Goal: Information Seeking & Learning: Learn about a topic

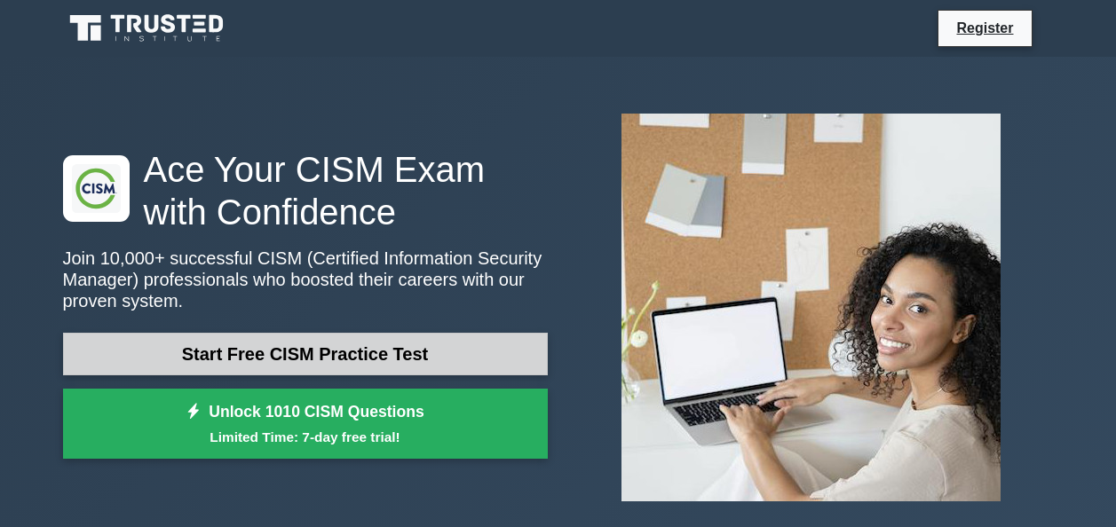
click at [362, 337] on link "Start Free CISM Practice Test" at bounding box center [305, 354] width 485 height 43
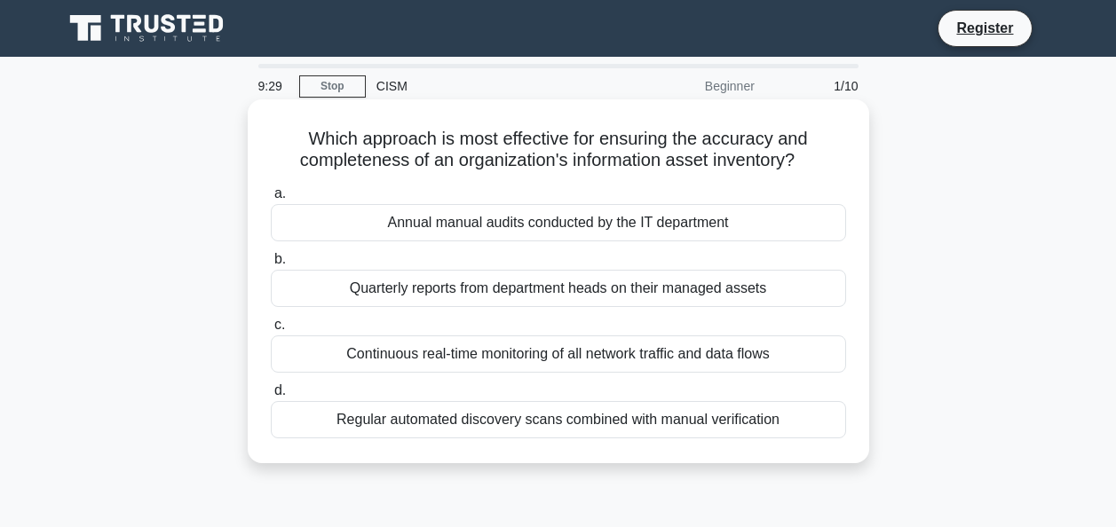
click at [655, 291] on div "Quarterly reports from department heads on their managed assets" at bounding box center [558, 288] width 575 height 37
click at [271, 265] on input "b. Quarterly reports from department heads on their managed assets" at bounding box center [271, 260] width 0 height 12
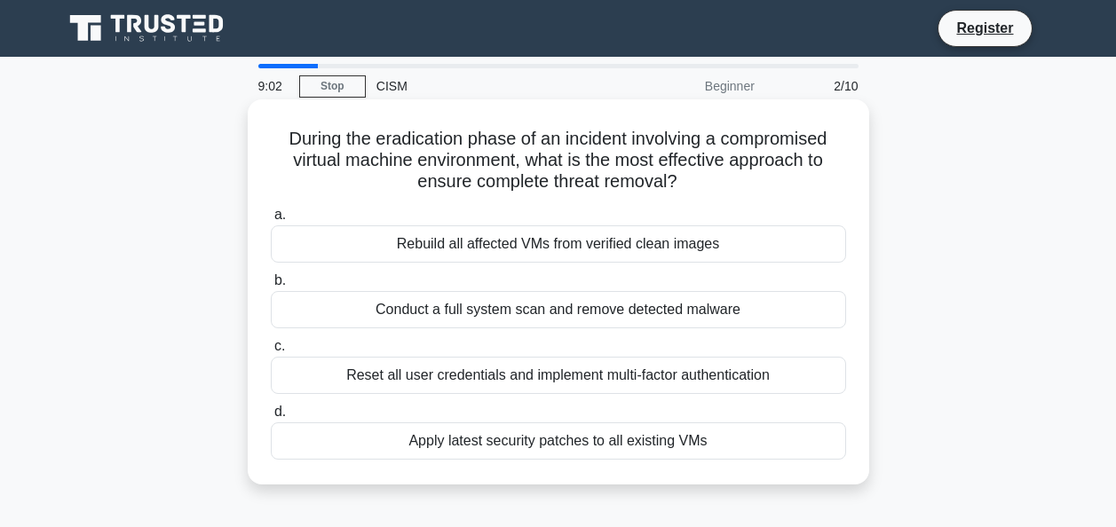
click at [588, 252] on div "Rebuild all affected VMs from verified clean images" at bounding box center [558, 244] width 575 height 37
click at [271, 221] on input "a. Rebuild all affected VMs from verified clean images" at bounding box center [271, 216] width 0 height 12
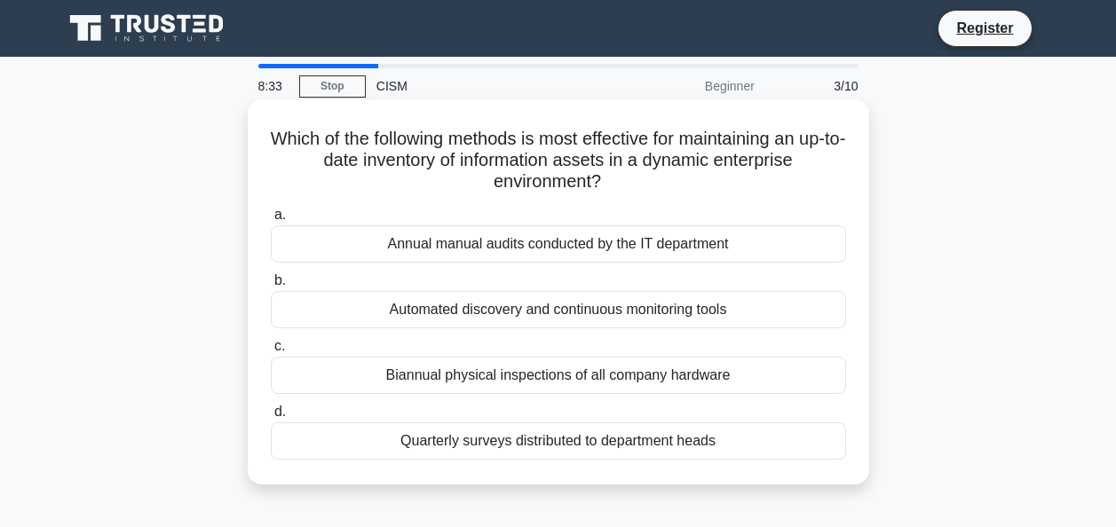
click at [595, 305] on div "Automated discovery and continuous monitoring tools" at bounding box center [558, 309] width 575 height 37
click at [271, 287] on input "b. Automated discovery and continuous monitoring tools" at bounding box center [271, 281] width 0 height 12
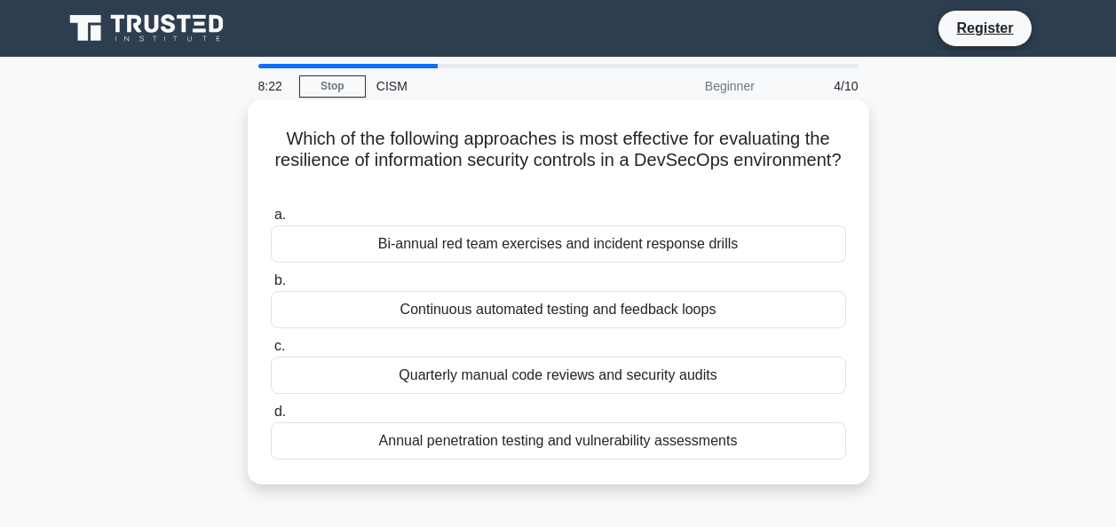
click at [545, 310] on div "Continuous automated testing and feedback loops" at bounding box center [558, 309] width 575 height 37
click at [271, 287] on input "b. Continuous automated testing and feedback loops" at bounding box center [271, 281] width 0 height 12
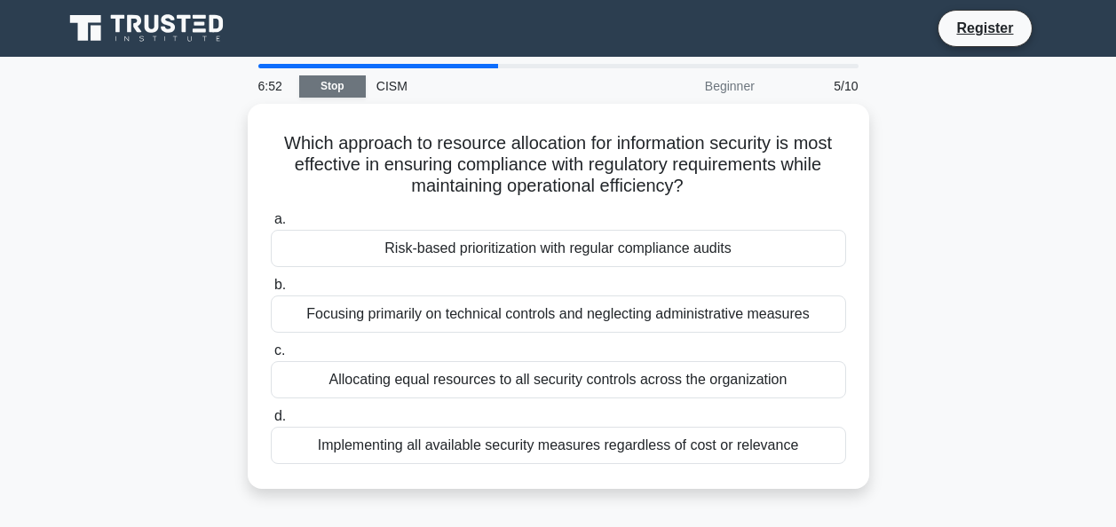
click at [335, 85] on link "Stop" at bounding box center [332, 86] width 67 height 22
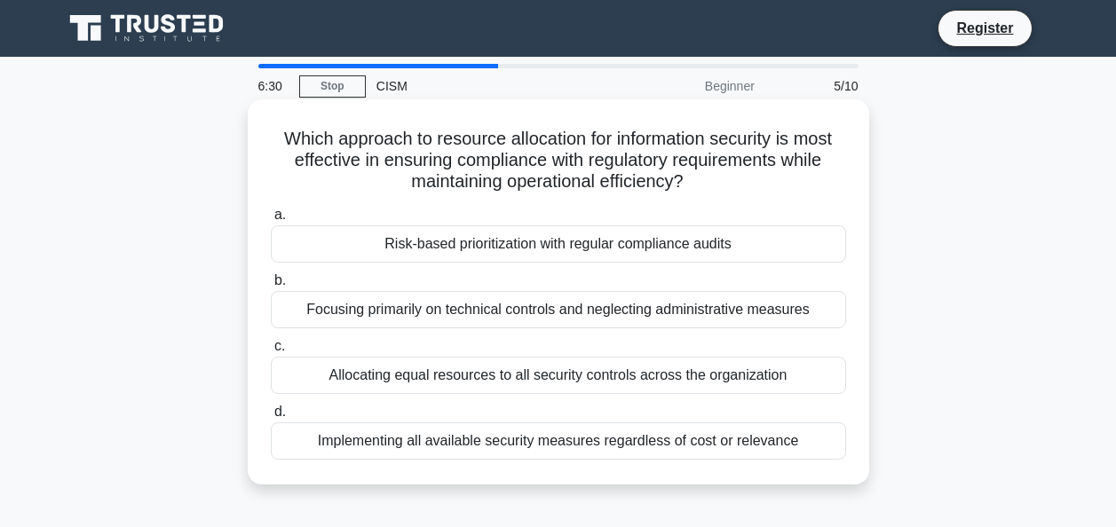
click at [674, 251] on div "Risk-based prioritization with regular compliance audits" at bounding box center [558, 244] width 575 height 37
click at [271, 221] on input "a. Risk-based prioritization with regular compliance audits" at bounding box center [271, 216] width 0 height 12
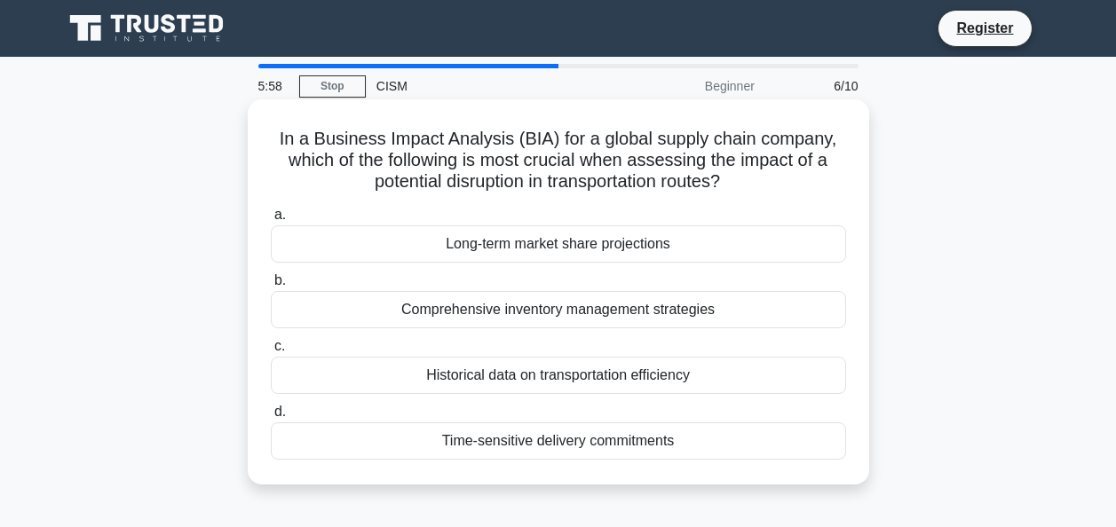
click at [653, 445] on div "Time-sensitive delivery commitments" at bounding box center [558, 441] width 575 height 37
click at [271, 418] on input "d. Time-sensitive delivery commitments" at bounding box center [271, 413] width 0 height 12
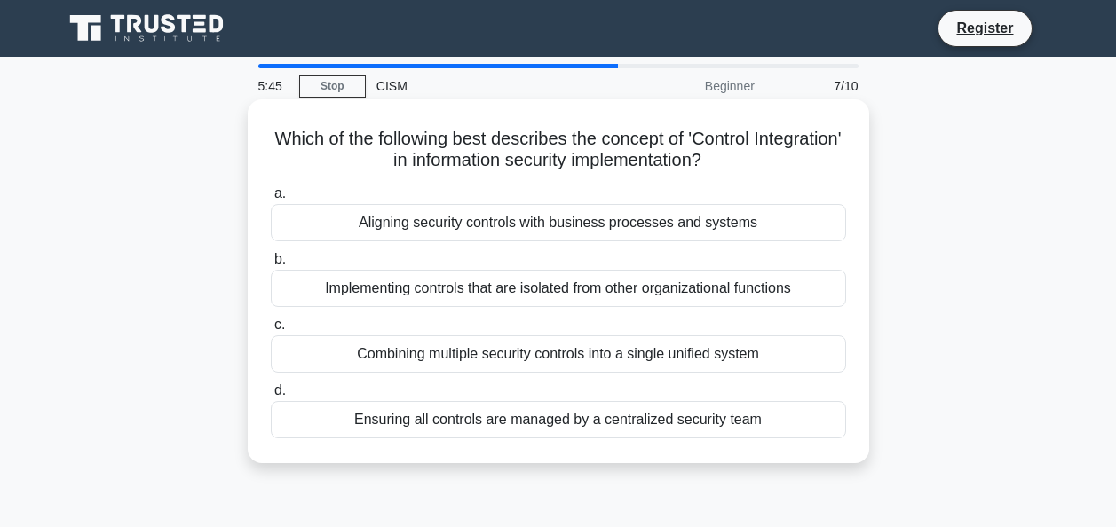
click at [562, 223] on div "Aligning security controls with business processes and systems" at bounding box center [558, 222] width 575 height 37
click at [271, 200] on input "a. Aligning security controls with business processes and systems" at bounding box center [271, 194] width 0 height 12
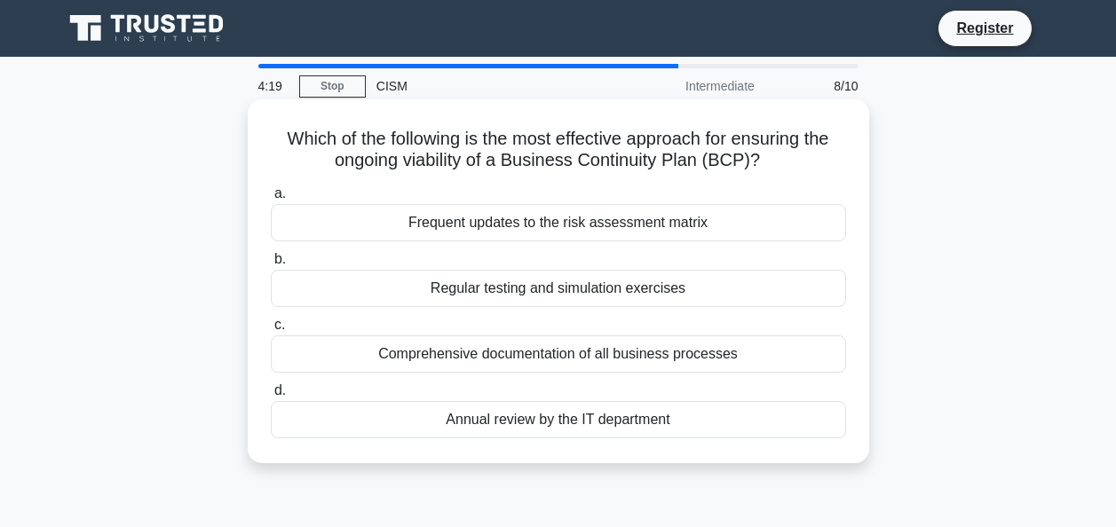
click at [617, 288] on div "Regular testing and simulation exercises" at bounding box center [558, 288] width 575 height 37
click at [271, 265] on input "b. Regular testing and simulation exercises" at bounding box center [271, 260] width 0 height 12
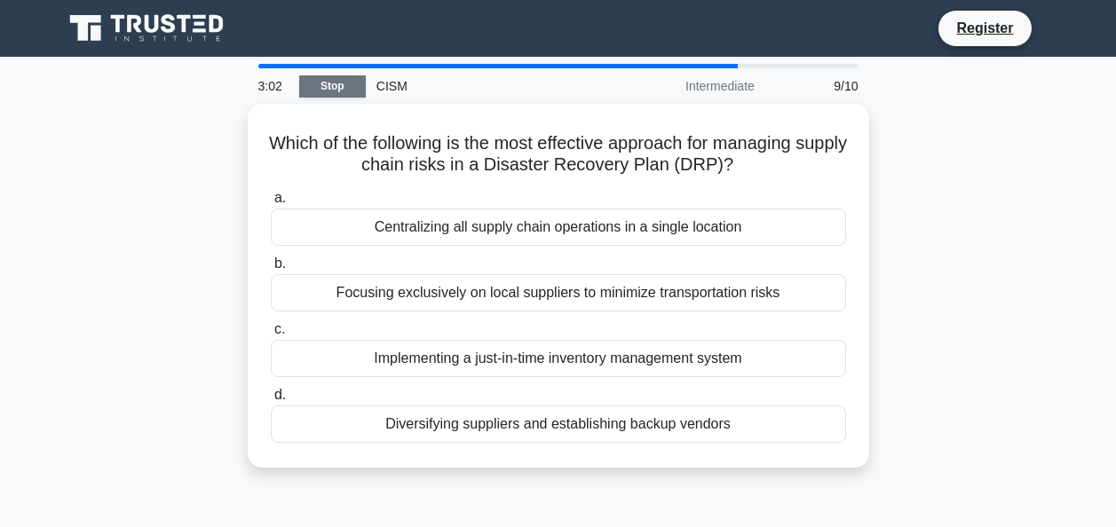
click at [340, 89] on link "Stop" at bounding box center [332, 86] width 67 height 22
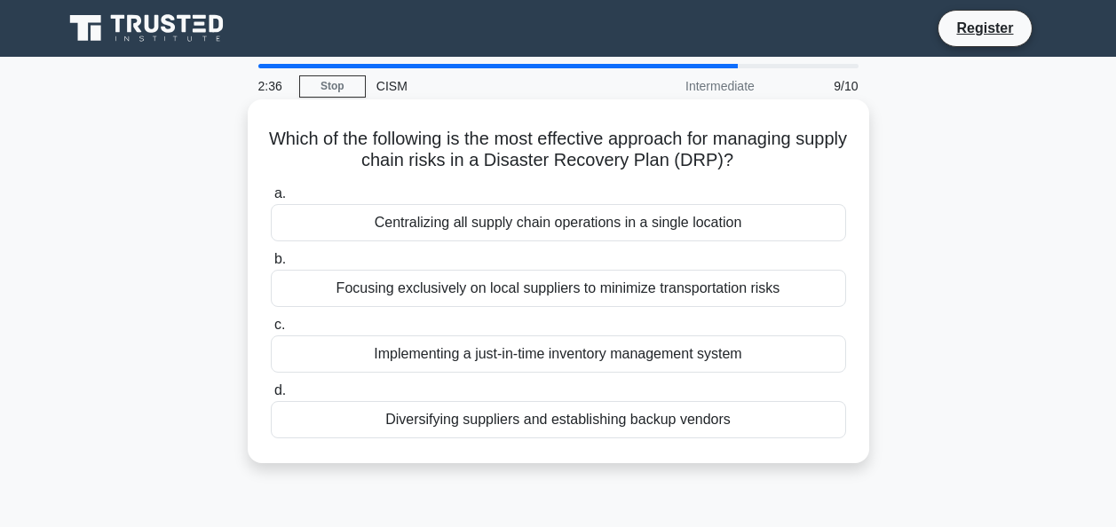
click at [547, 424] on div "Diversifying suppliers and establishing backup vendors" at bounding box center [558, 419] width 575 height 37
click at [271, 397] on input "d. Diversifying suppliers and establishing backup vendors" at bounding box center [271, 391] width 0 height 12
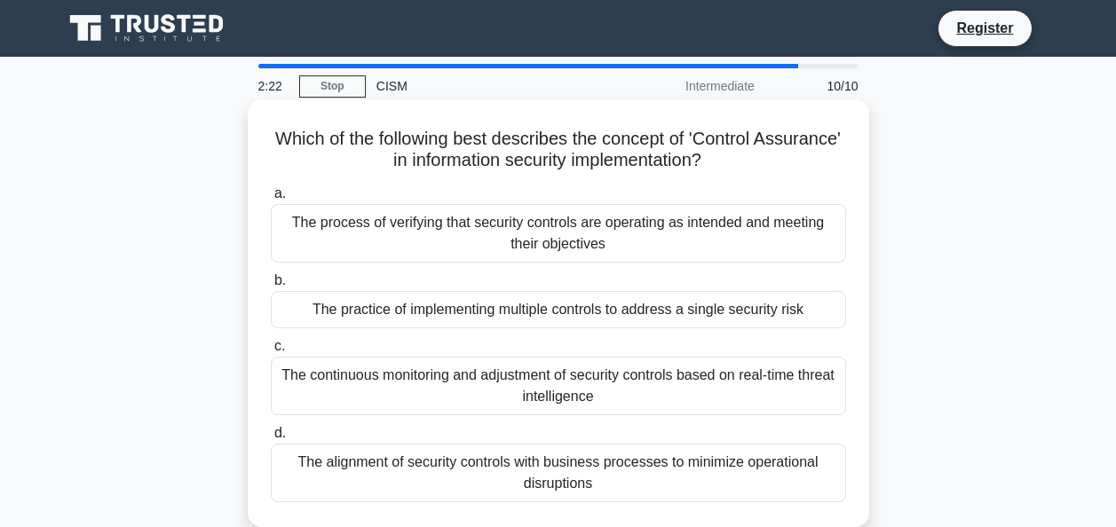
click at [574, 495] on div "The alignment of security controls with business processes to minimize operatio…" at bounding box center [558, 473] width 575 height 59
click at [271, 440] on input "d. The alignment of security controls with business processes to minimize opera…" at bounding box center [271, 434] width 0 height 12
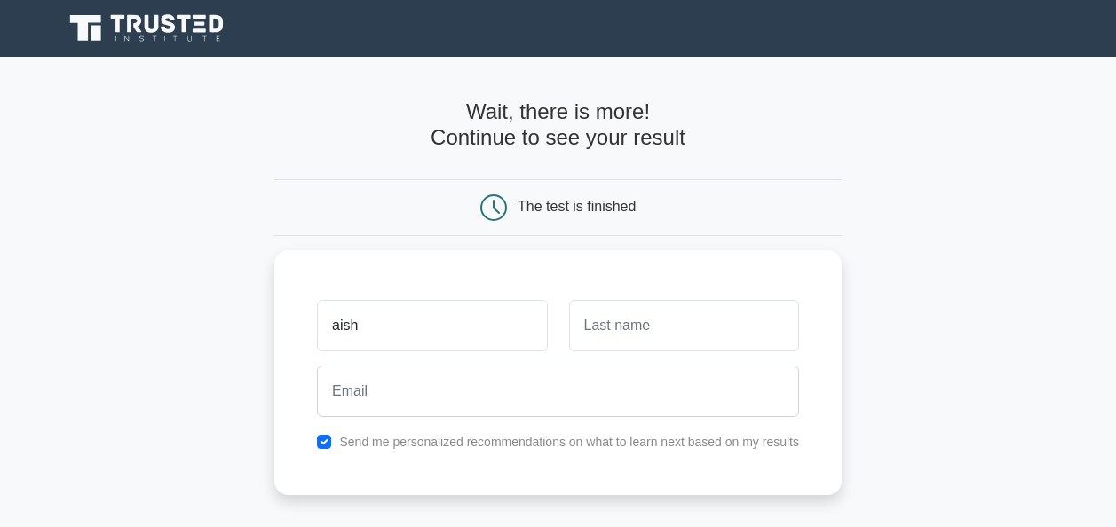
type input "aishwarya"
type input "cp"
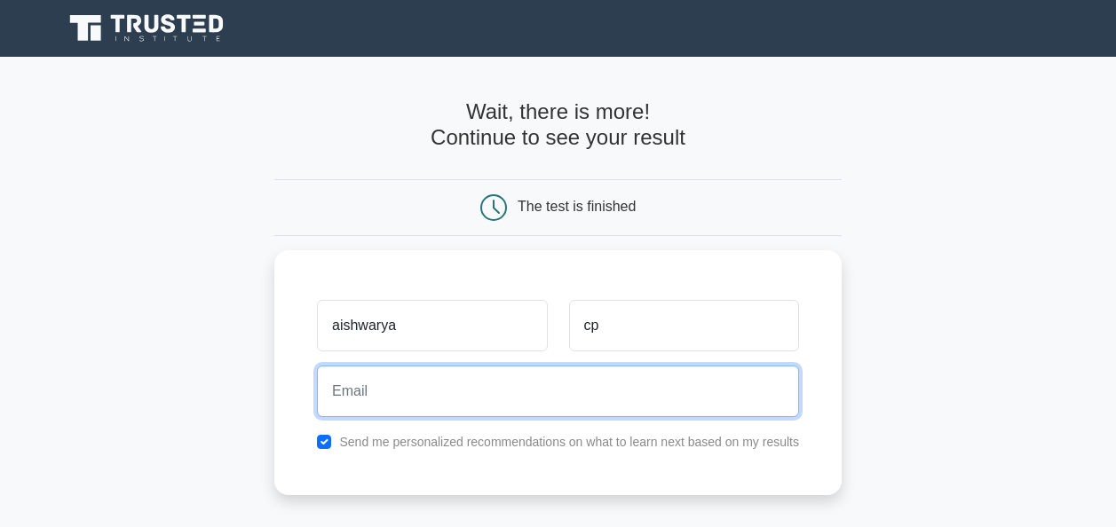
type input "[EMAIL_ADDRESS][DOMAIN_NAME]"
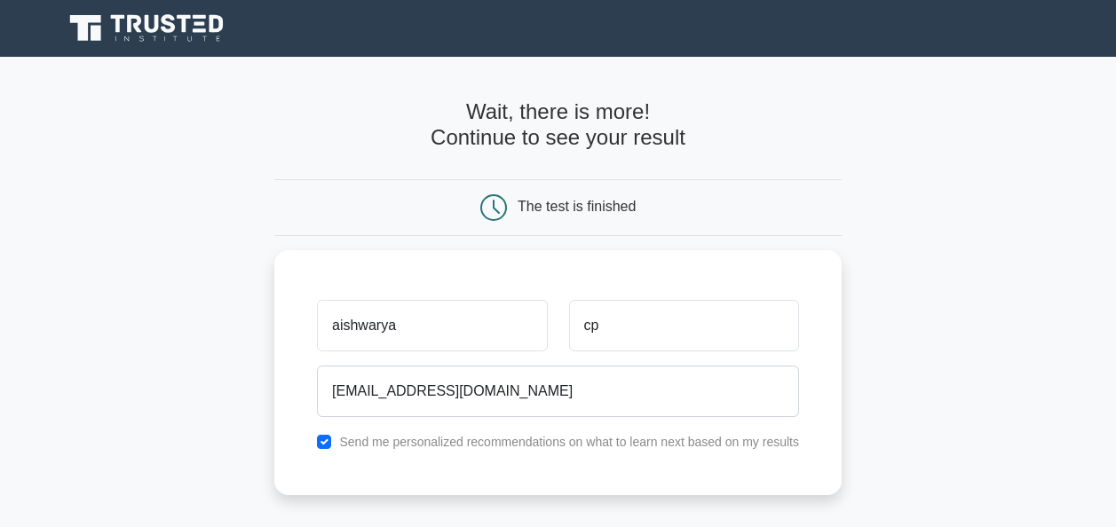
click at [994, 228] on main "Wait, there is more! Continue to see your result The test is finished aishwarya…" at bounding box center [558, 376] width 1116 height 639
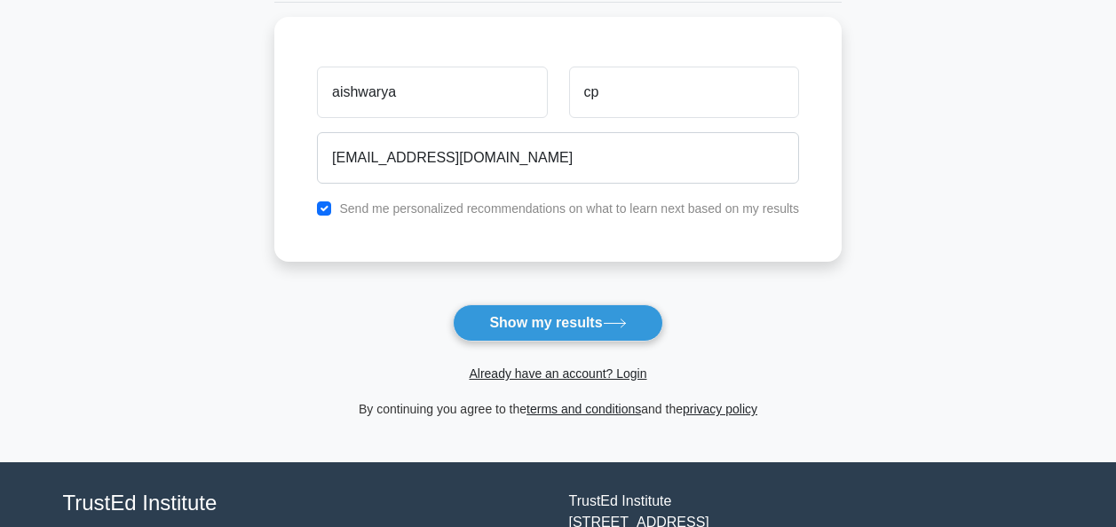
scroll to position [242, 0]
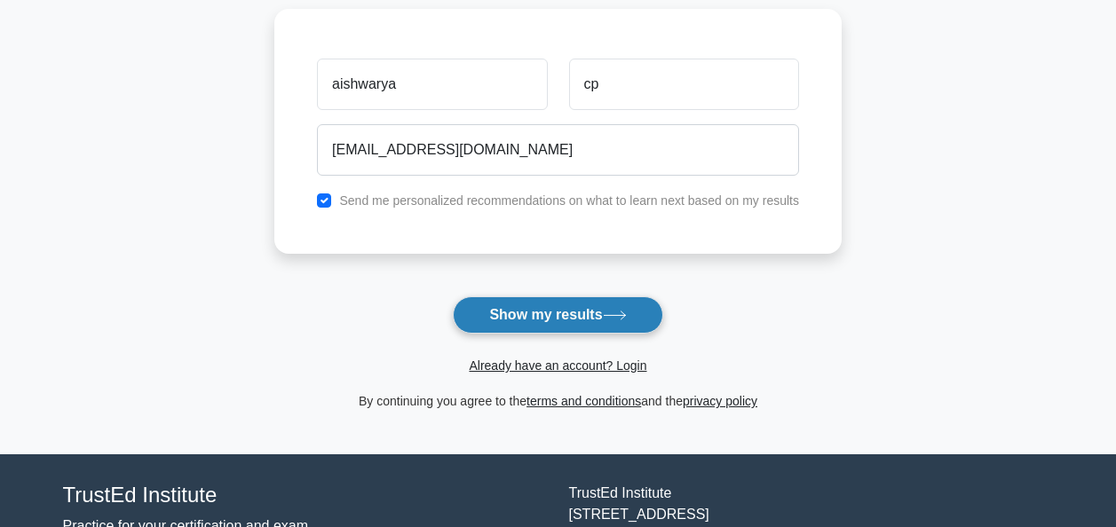
click at [612, 315] on icon at bounding box center [615, 316] width 24 height 10
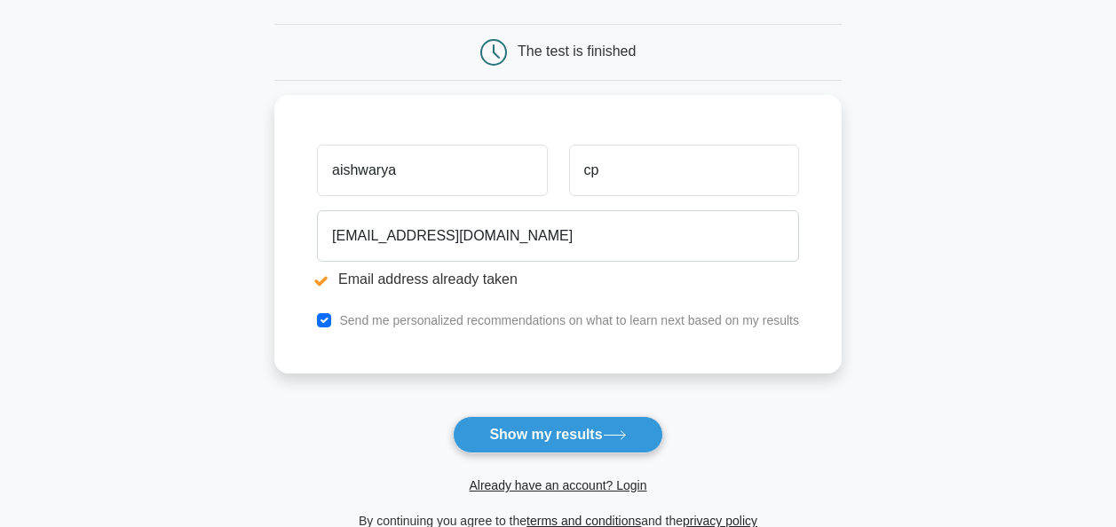
scroll to position [232, 0]
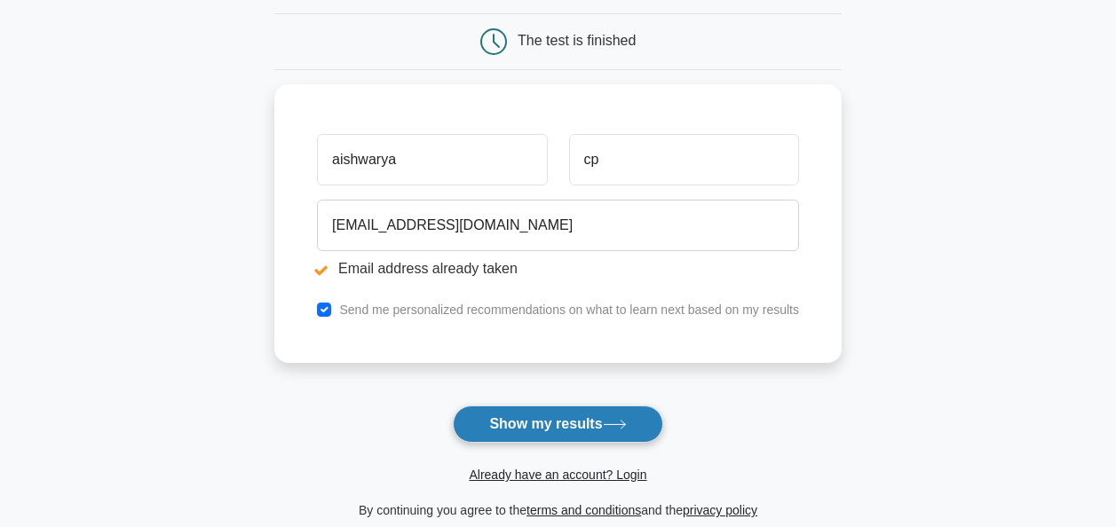
click at [552, 418] on button "Show my results" at bounding box center [558, 424] width 210 height 37
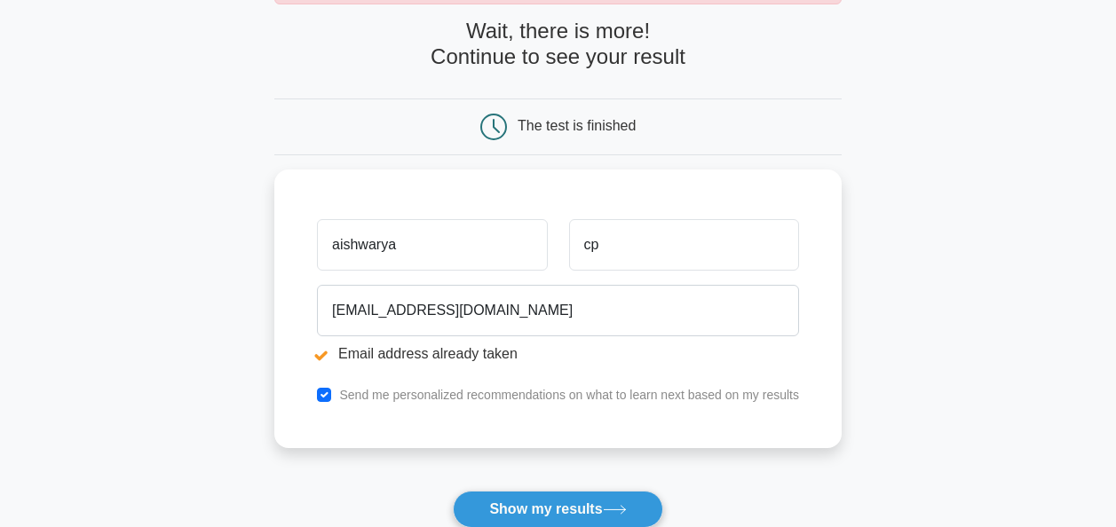
scroll to position [170, 0]
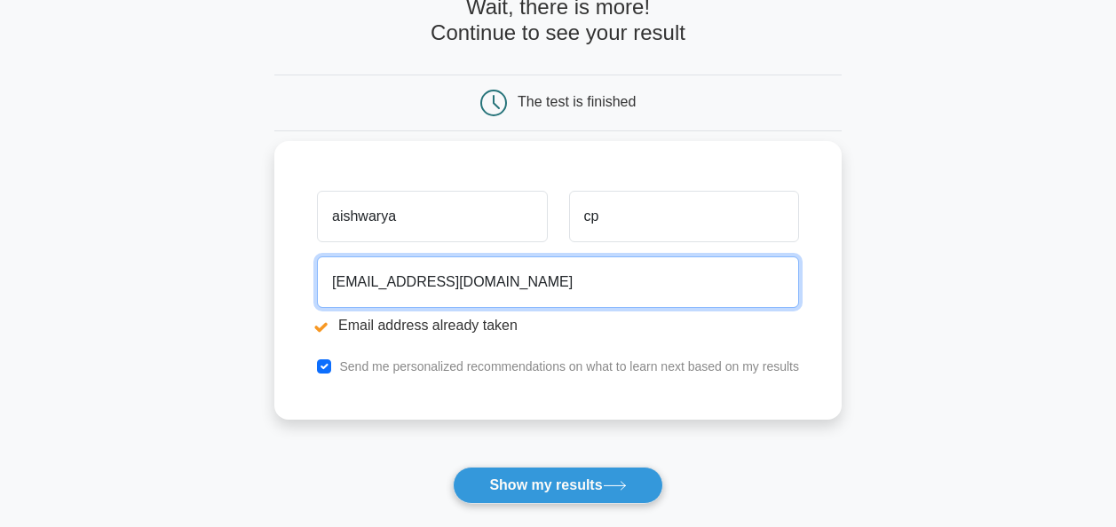
click at [453, 285] on input "[EMAIL_ADDRESS][DOMAIN_NAME]" at bounding box center [558, 282] width 482 height 51
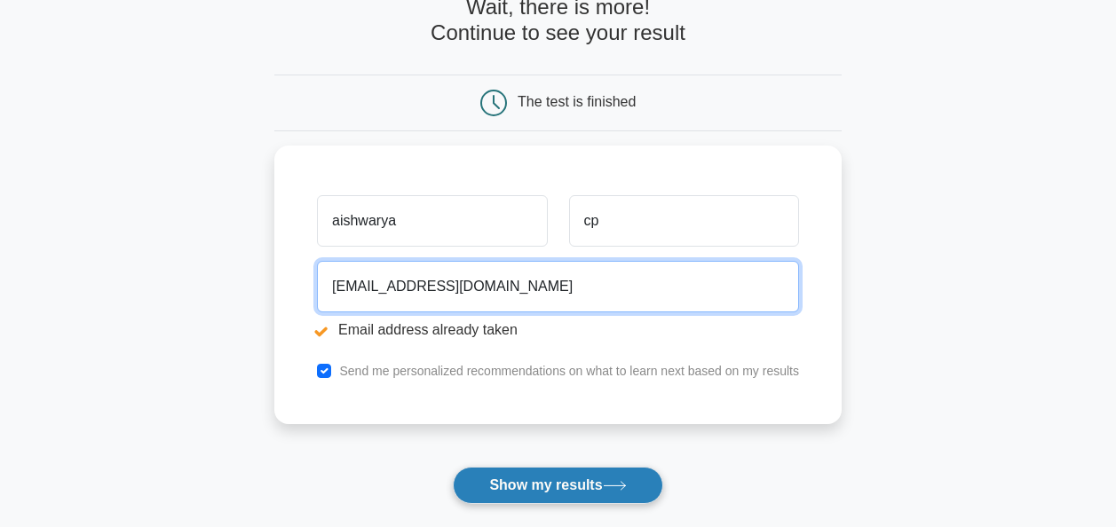
type input "aishwaryaselva01@gmail.com"
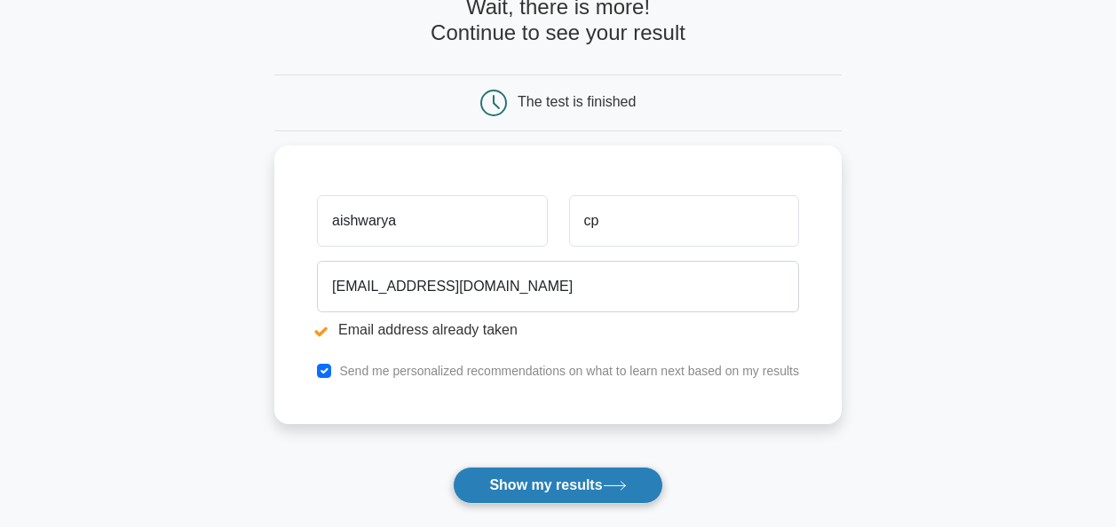
click at [590, 494] on button "Show my results" at bounding box center [558, 485] width 210 height 37
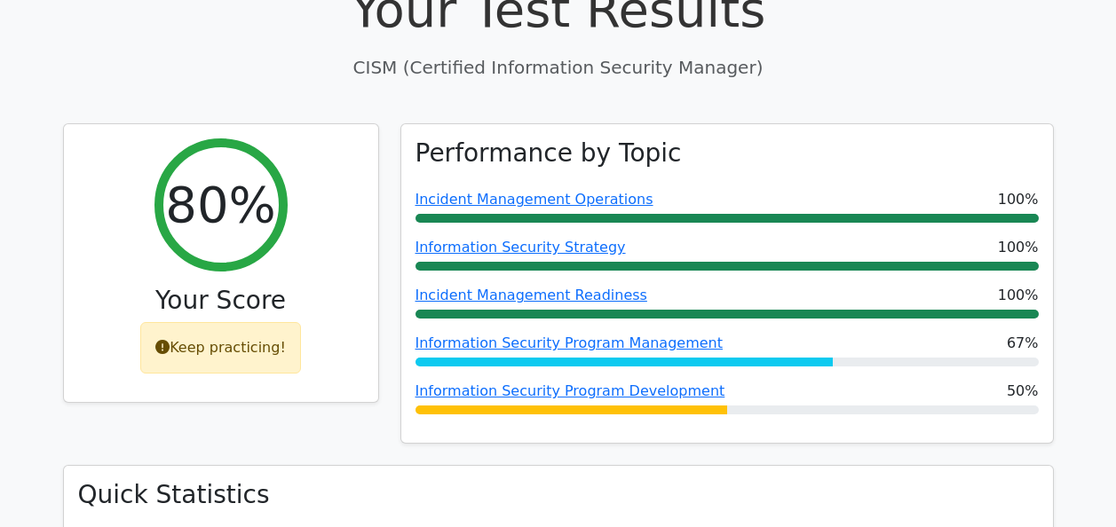
scroll to position [610, 0]
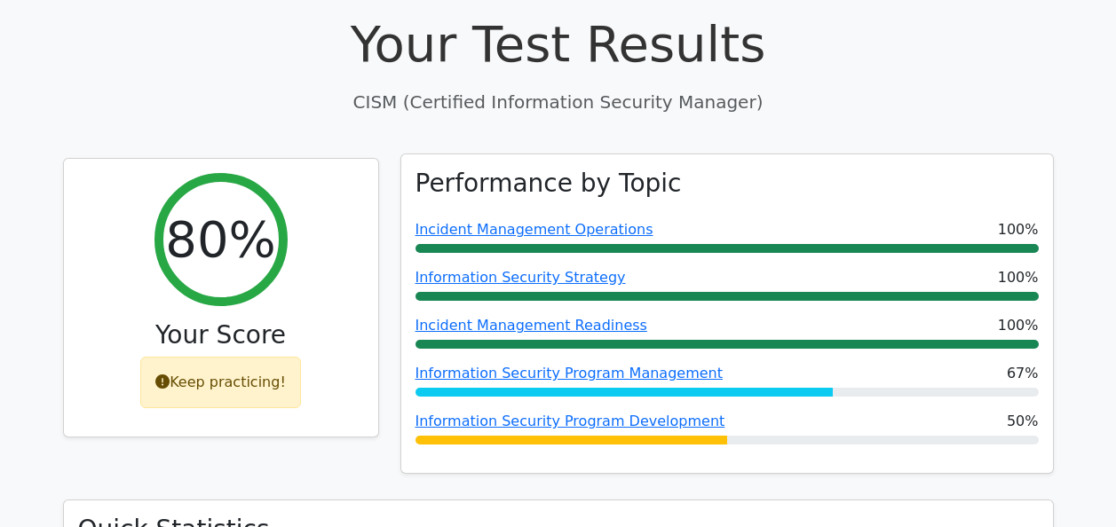
click at [893, 154] on div "Performance by Topic Incident Management Operations 100% Information Security S…" at bounding box center [727, 314] width 652 height 320
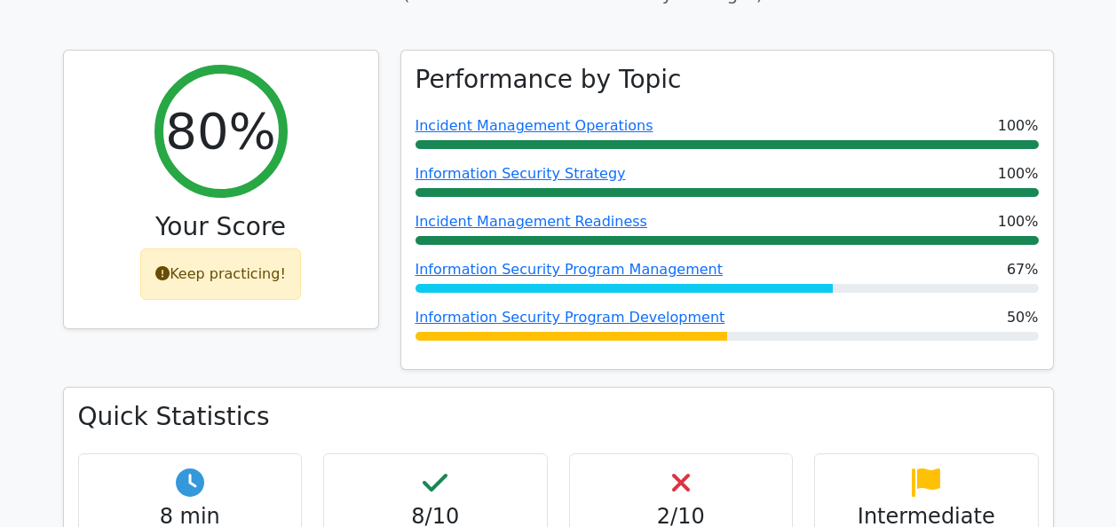
scroll to position [752, 0]
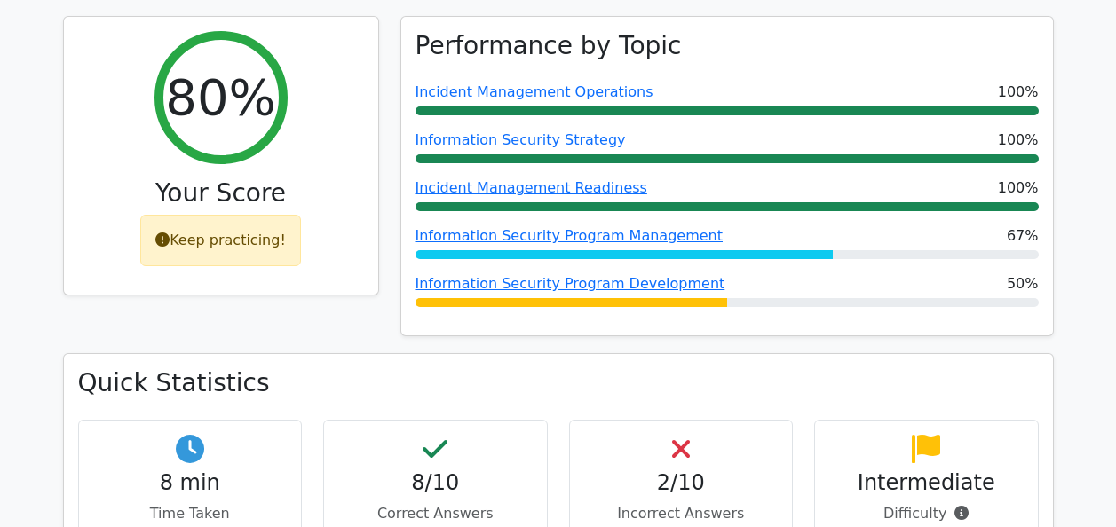
click at [691, 471] on h4 "2/10" at bounding box center [681, 484] width 194 height 26
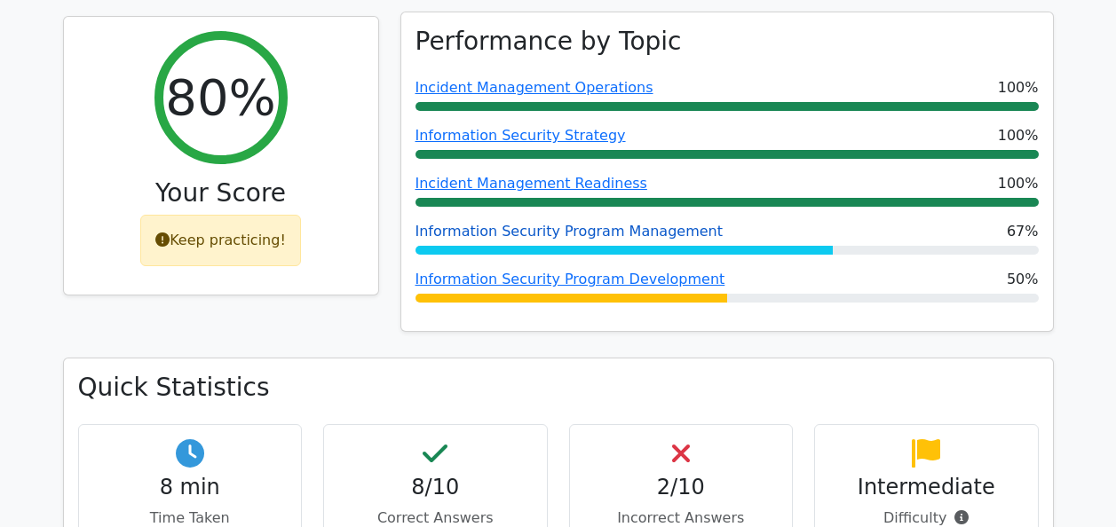
click at [614, 223] on link "Information Security Program Management" at bounding box center [569, 231] width 307 height 17
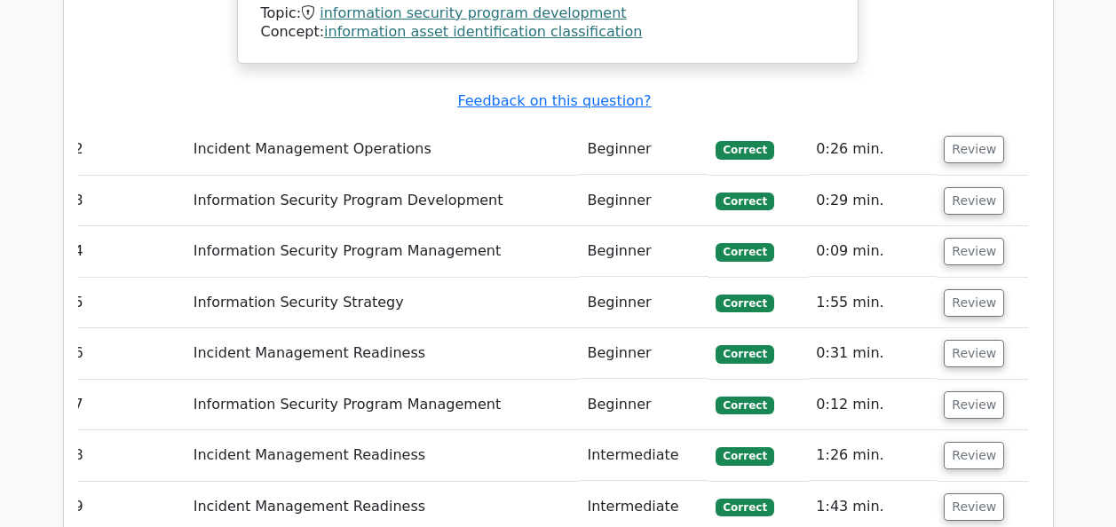
scroll to position [0, 0]
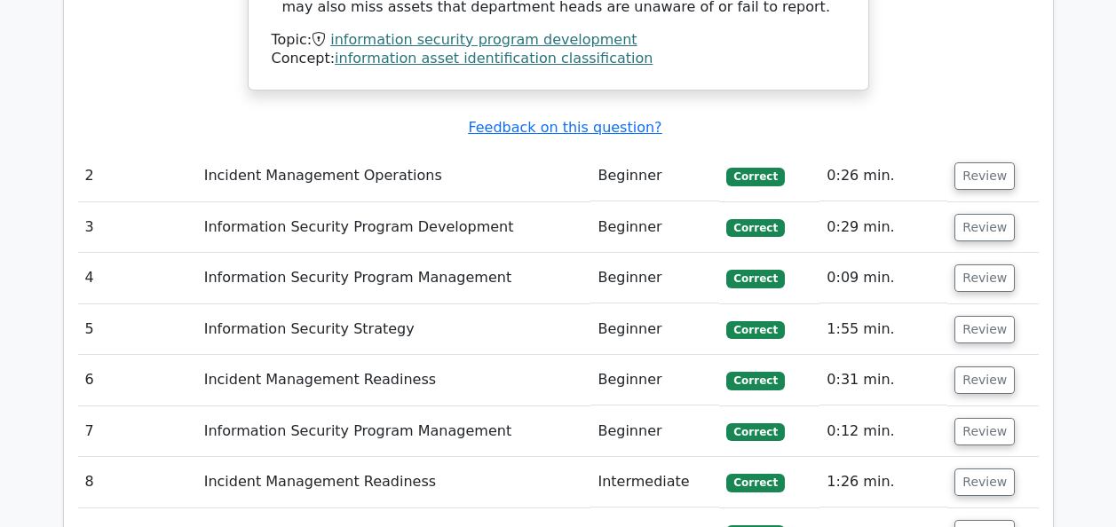
scroll to position [2430, 0]
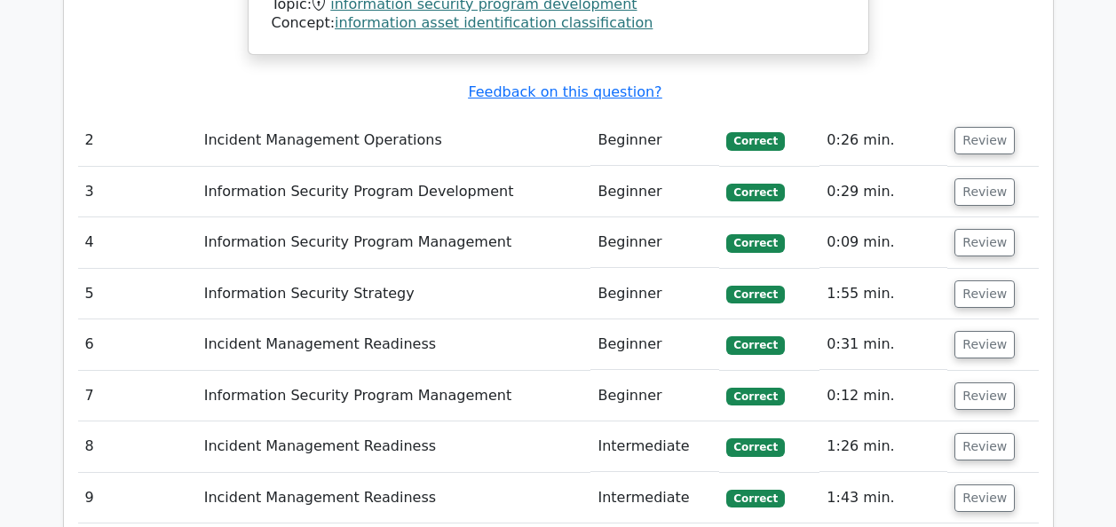
drag, startPoint x: 441, startPoint y: 464, endPoint x: 515, endPoint y: 463, distance: 73.7
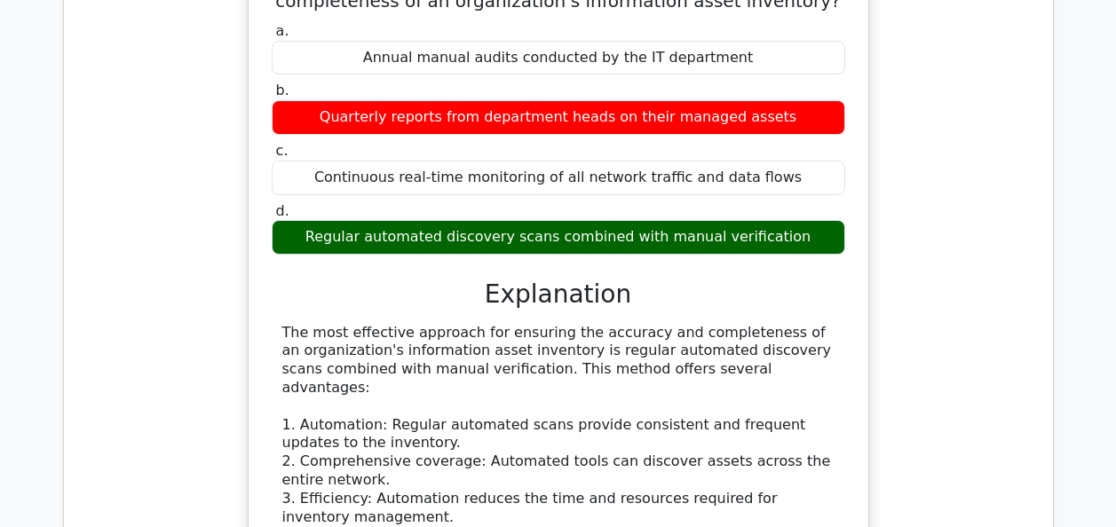
scroll to position [1561, 0]
